Goal: Task Accomplishment & Management: Use online tool/utility

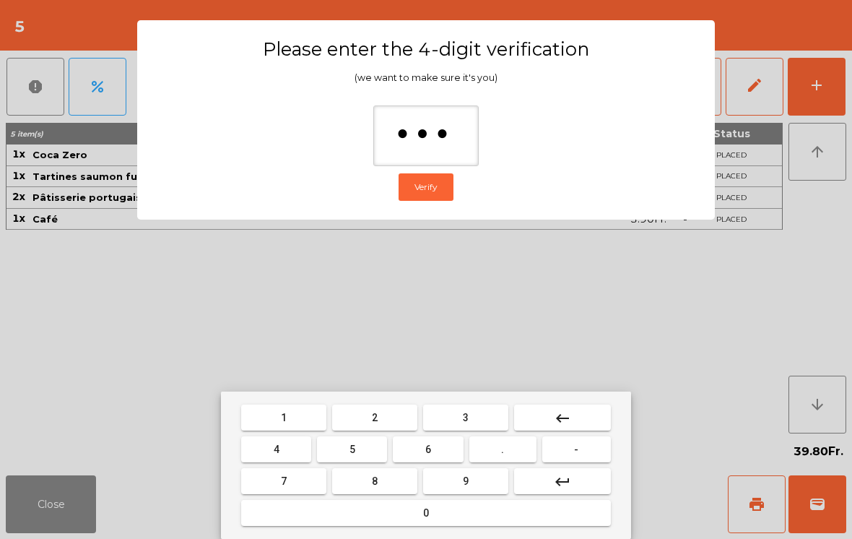
type input "****"
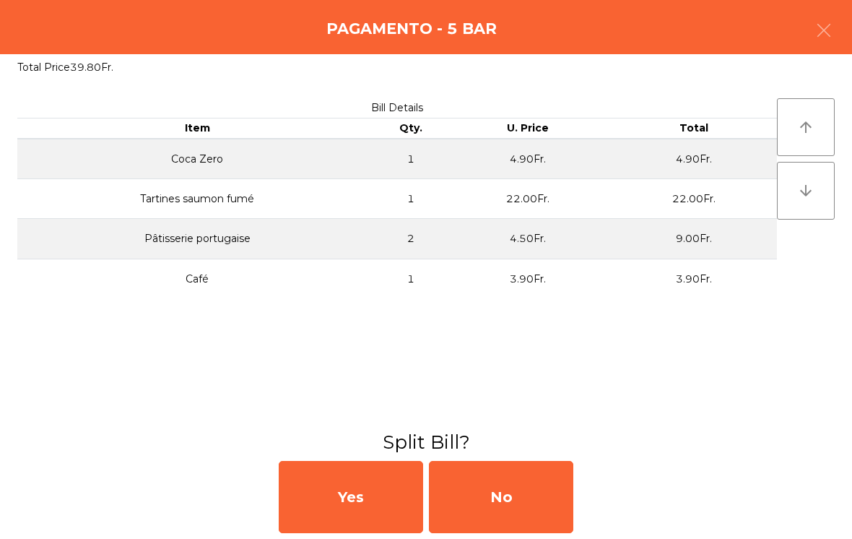
click at [506, 484] on div "No" at bounding box center [501, 497] width 144 height 72
click at [523, 485] on div "MB" at bounding box center [501, 497] width 144 height 72
click at [509, 511] on div "No" at bounding box center [501, 497] width 144 height 72
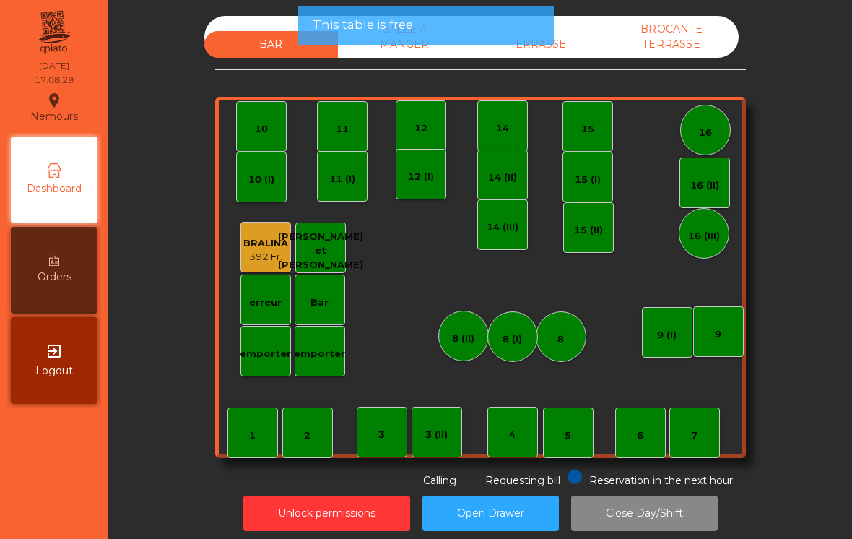
click at [560, 56] on div "TERRASSE" at bounding box center [539, 44] width 134 height 27
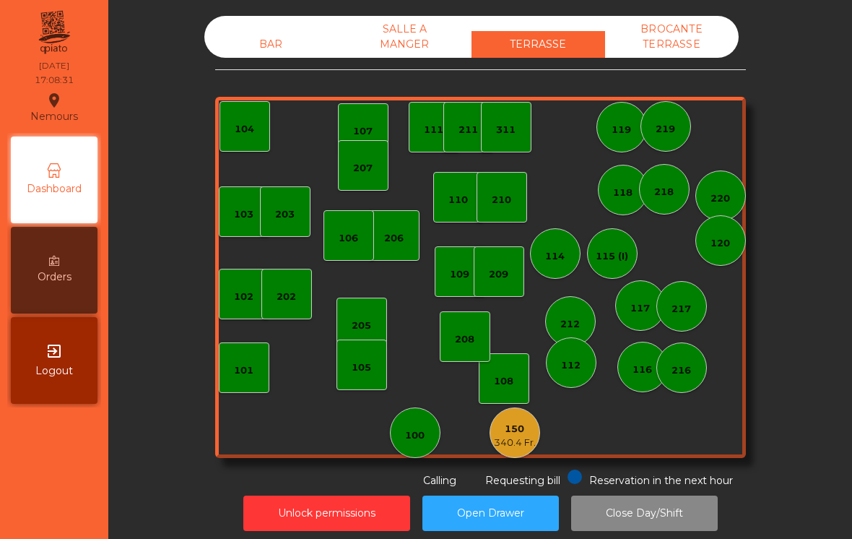
click at [436, 440] on div "100" at bounding box center [415, 432] width 51 height 51
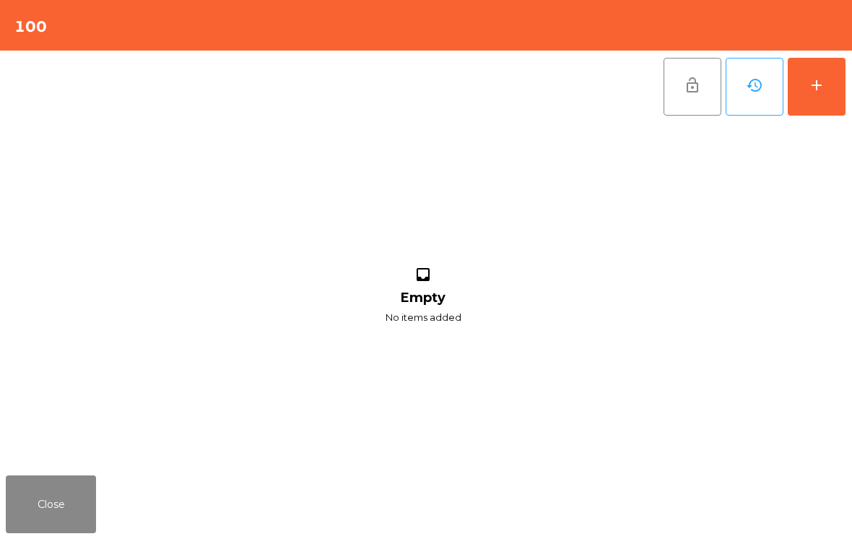
click at [832, 79] on button "add" at bounding box center [817, 87] width 58 height 58
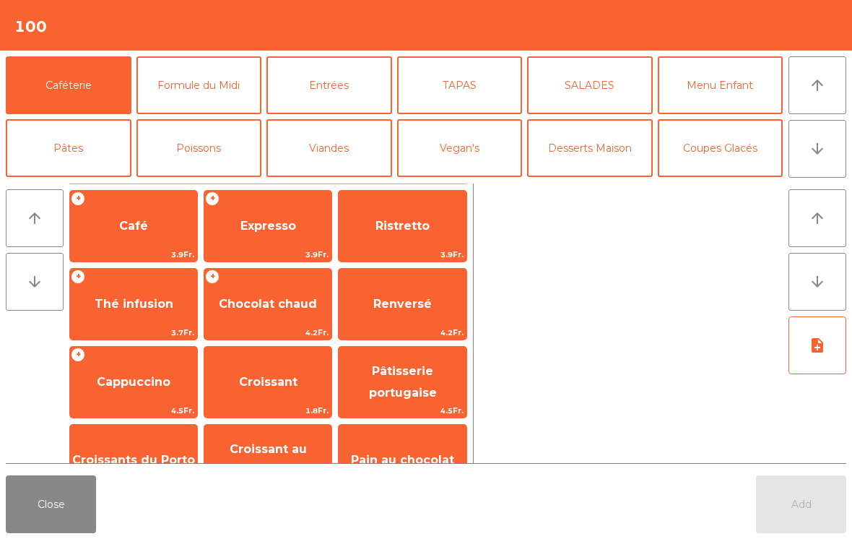
click at [274, 312] on span "Chocolat chaud" at bounding box center [267, 304] width 127 height 39
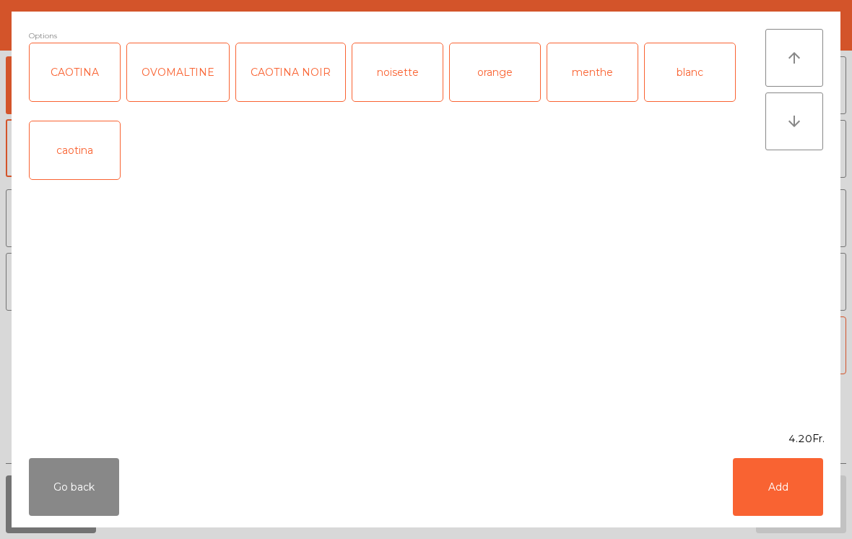
click at [822, 477] on button "Add" at bounding box center [778, 487] width 90 height 58
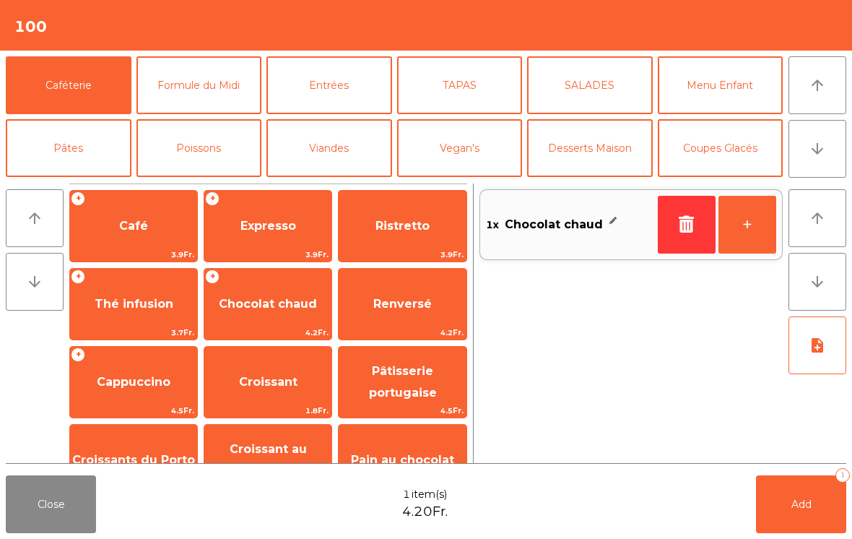
click at [421, 312] on span "Renversé" at bounding box center [402, 304] width 127 height 39
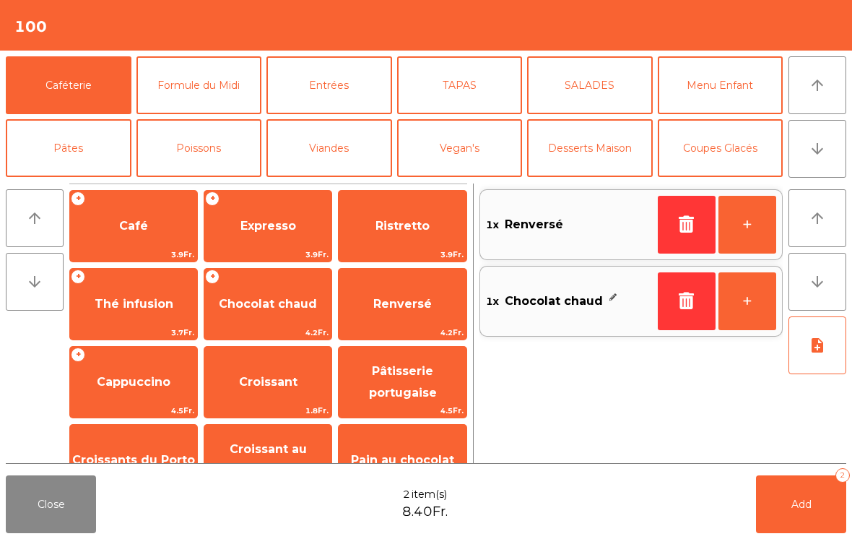
click at [821, 514] on button "Add 2" at bounding box center [801, 504] width 90 height 58
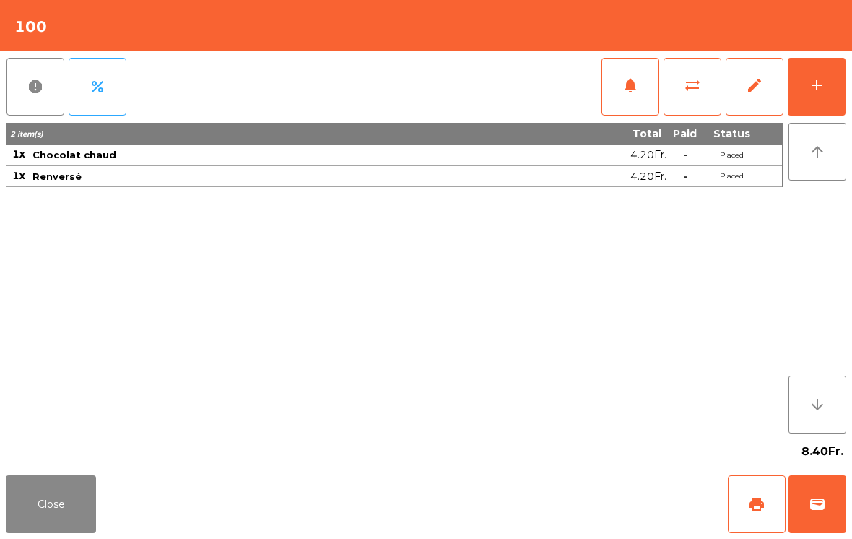
click at [58, 498] on button "Close" at bounding box center [51, 504] width 90 height 58
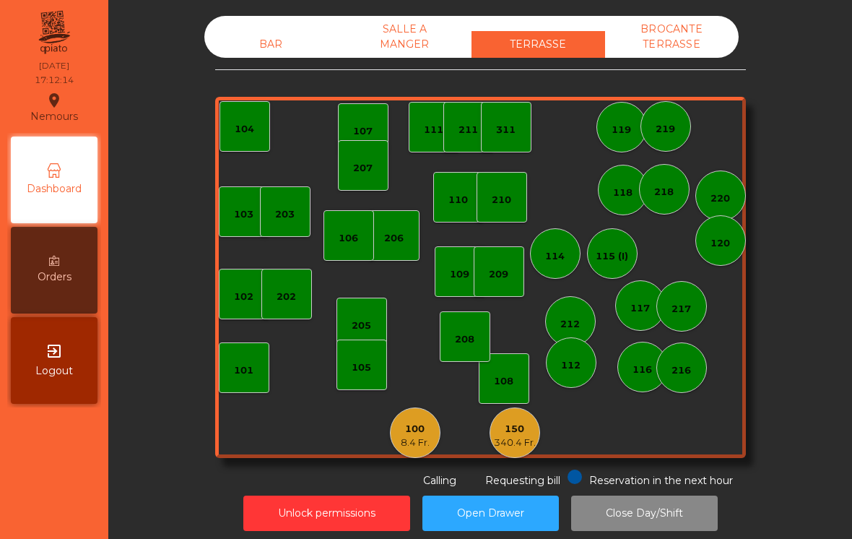
click at [531, 433] on div "150" at bounding box center [515, 429] width 42 height 14
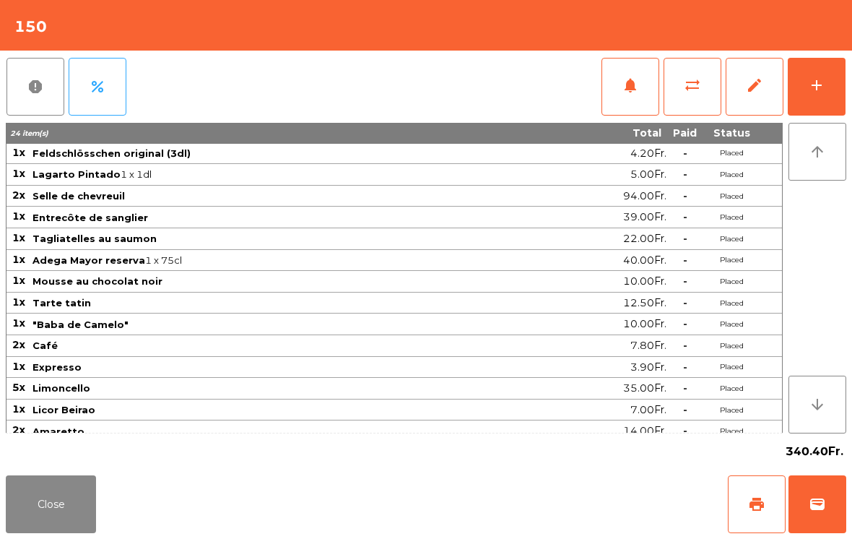
scroll to position [22, 0]
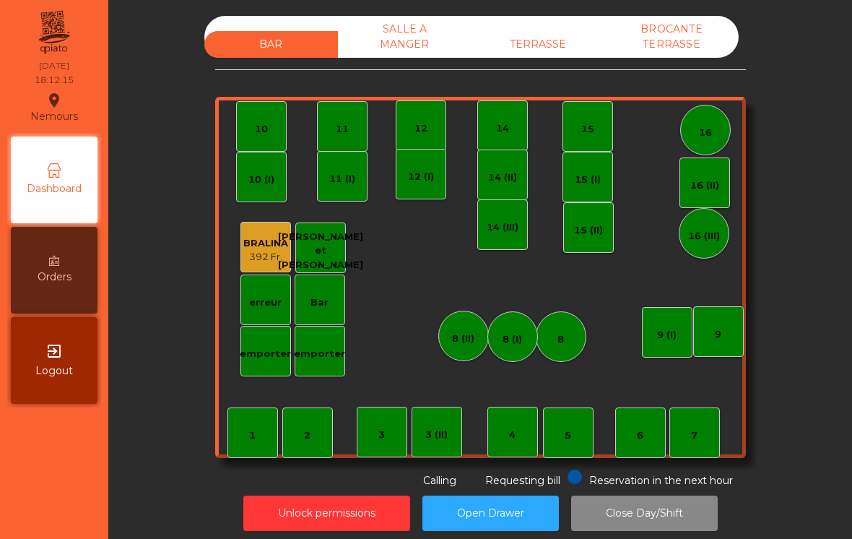
click at [534, 25] on div "BAR SALLE A MANGER TERRASSE BROCANTE TERRASSE" at bounding box center [471, 37] width 534 height 42
click at [693, 117] on div "16" at bounding box center [705, 130] width 51 height 51
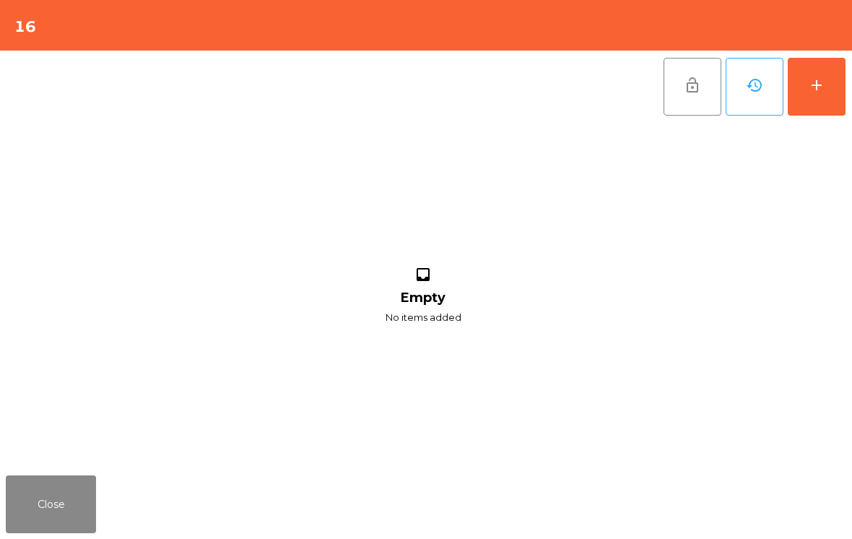
click at [832, 97] on button "add" at bounding box center [817, 87] width 58 height 58
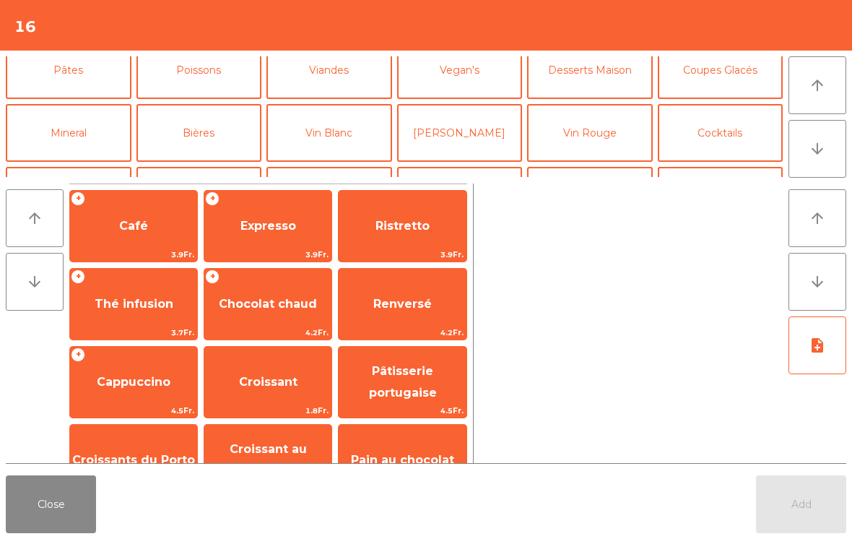
scroll to position [108, 0]
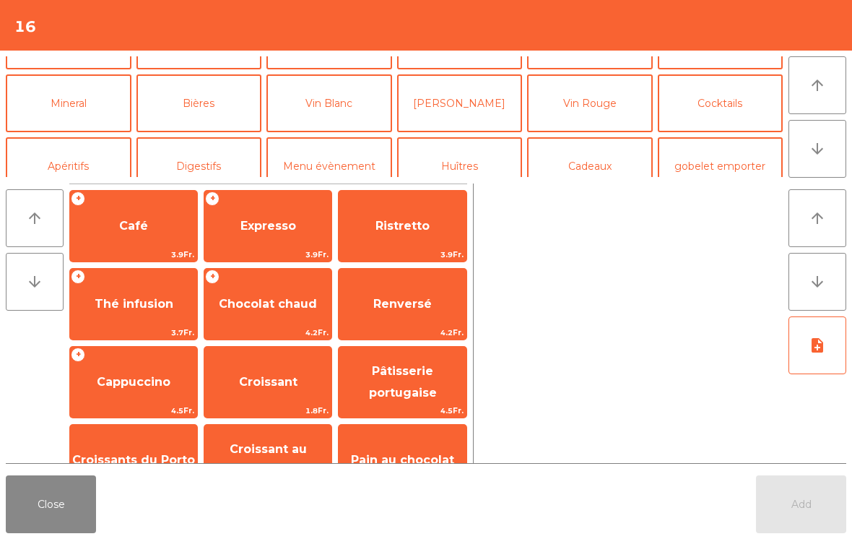
click at [732, 108] on button "Cocktails" at bounding box center [721, 103] width 126 height 58
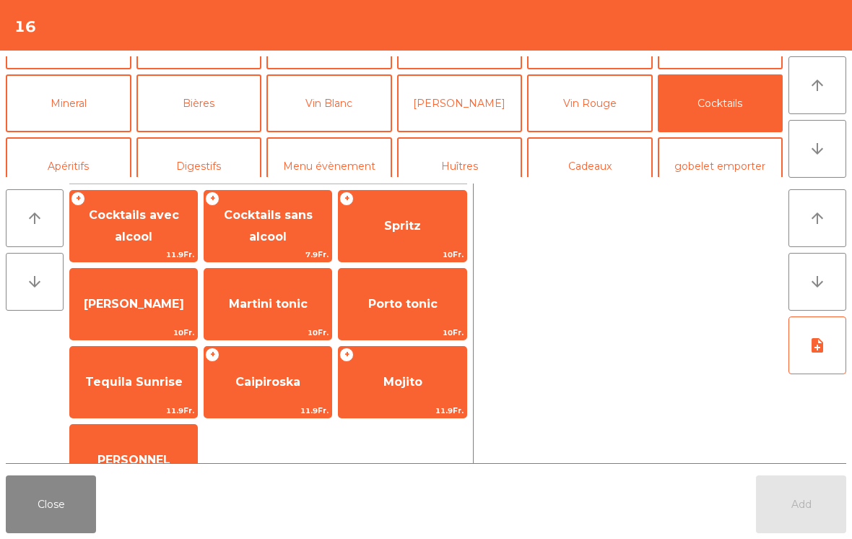
click at [403, 208] on span "Spritz" at bounding box center [402, 226] width 127 height 39
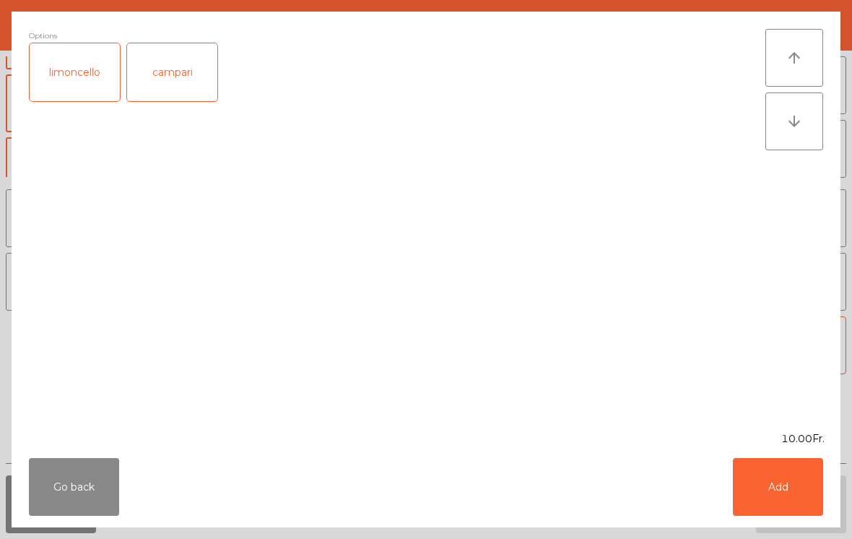
click at [804, 493] on button "Add" at bounding box center [778, 487] width 90 height 58
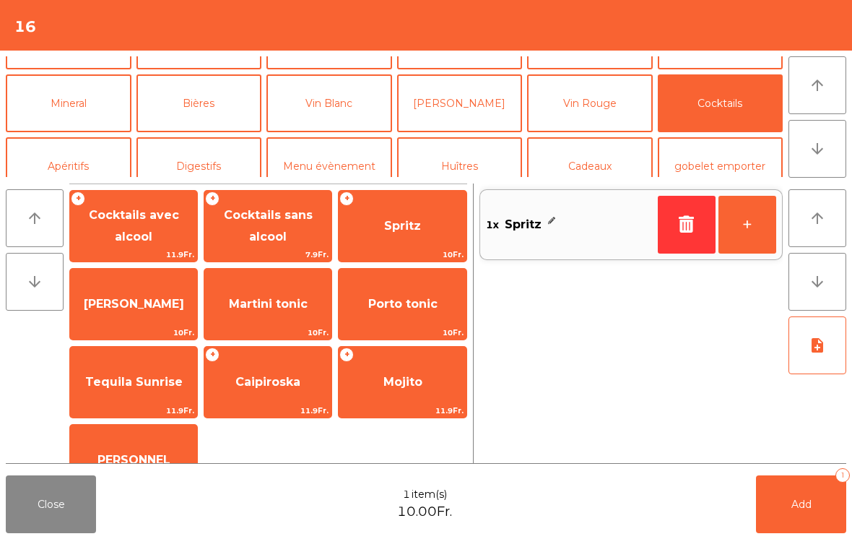
click at [765, 220] on button "+" at bounding box center [748, 225] width 58 height 58
click at [389, 239] on span "Spritz" at bounding box center [402, 226] width 127 height 39
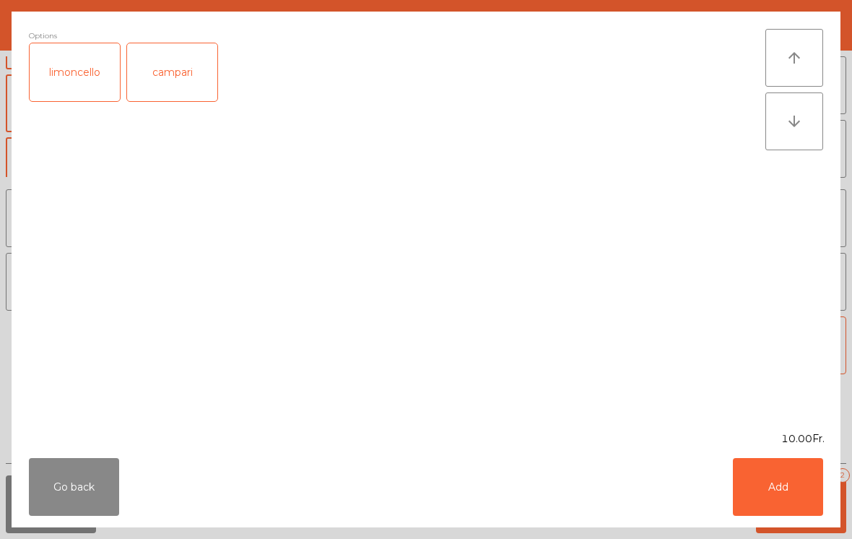
click at [64, 79] on div "limoncello" at bounding box center [75, 72] width 90 height 58
click at [802, 514] on button "Add" at bounding box center [778, 487] width 90 height 58
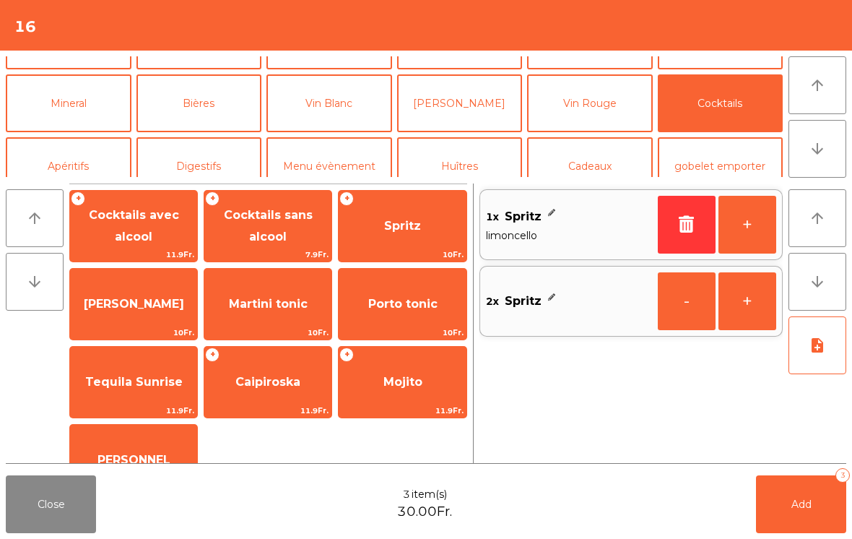
click at [789, 495] on button "Add 3" at bounding box center [801, 504] width 90 height 58
